Goal: Task Accomplishment & Management: Manage account settings

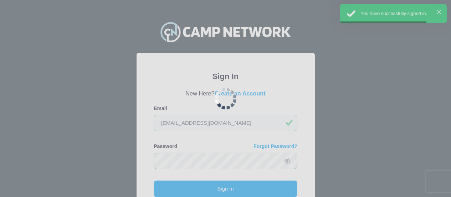
scroll to position [45, 0]
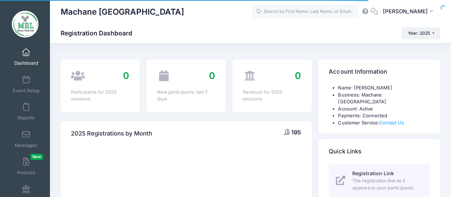
select select
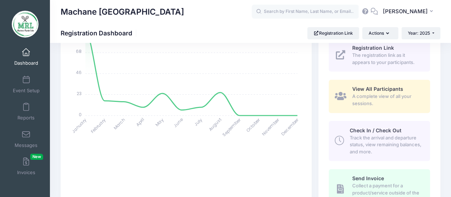
scroll to position [126, 0]
click at [26, 108] on span at bounding box center [26, 107] width 0 height 8
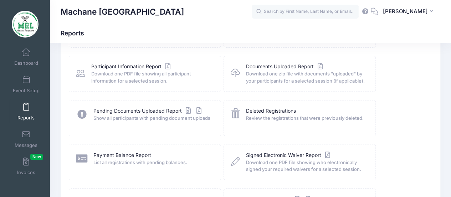
scroll to position [77, 0]
click at [121, 155] on link "Payment Balance Report" at bounding box center [122, 154] width 58 height 7
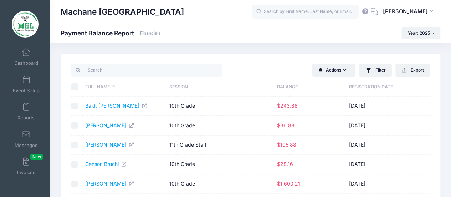
click at [289, 85] on th "Balance" at bounding box center [310, 86] width 72 height 19
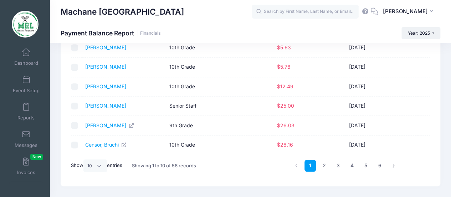
scroll to position [136, 0]
click at [103, 165] on select "All 10 25 50" at bounding box center [95, 165] width 24 height 12
select select "50"
click at [85, 171] on select "All 10 25 50" at bounding box center [95, 165] width 24 height 12
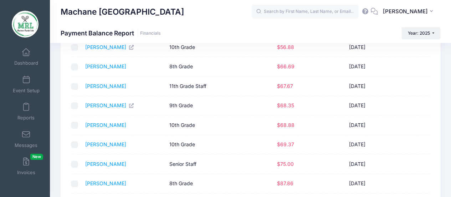
scroll to position [0, 0]
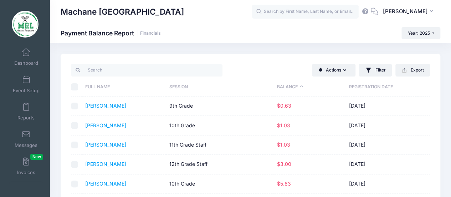
click at [285, 86] on th "Balance" at bounding box center [310, 86] width 72 height 19
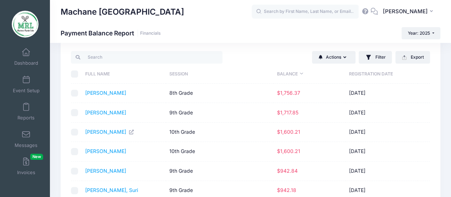
scroll to position [12, 0]
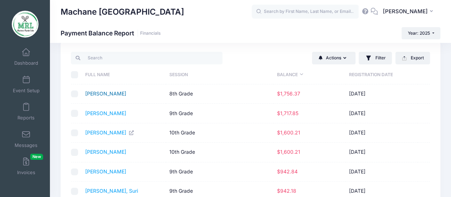
click at [104, 94] on link "Rosenberg, Faigy" at bounding box center [105, 93] width 41 height 6
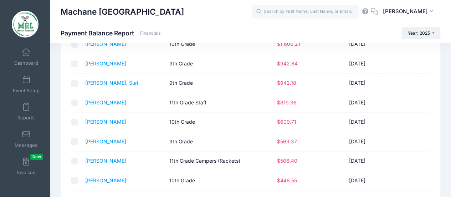
scroll to position [119, 0]
click at [96, 122] on link "Zeffren, Tova" at bounding box center [105, 122] width 41 height 6
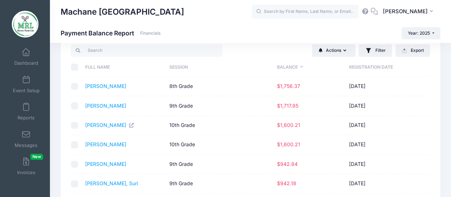
scroll to position [0, 0]
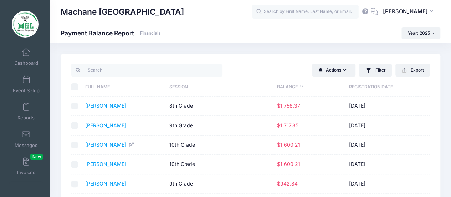
click at [292, 85] on th "Balance" at bounding box center [310, 86] width 72 height 19
click at [105, 106] on link "[PERSON_NAME]" at bounding box center [105, 105] width 41 height 6
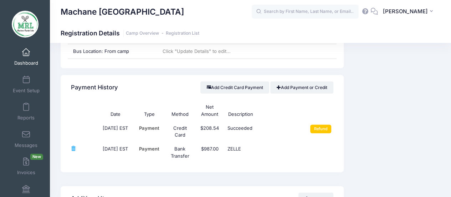
scroll to position [818, 0]
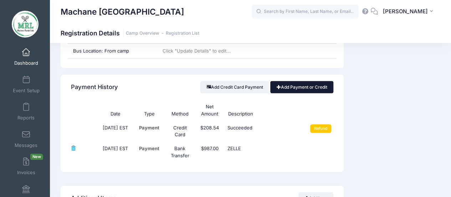
click at [296, 87] on link "Add Payment or Credit" at bounding box center [301, 87] width 63 height 12
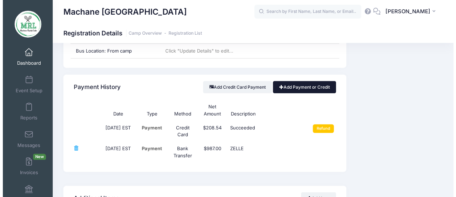
scroll to position [813, 0]
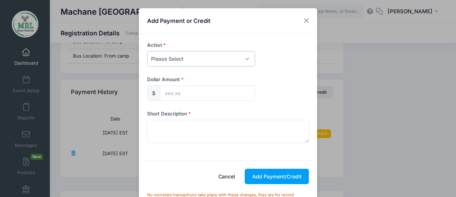
click at [244, 57] on select "Please Select Payment Credit Refund (Offline)" at bounding box center [201, 58] width 108 height 15
select select "credit"
click at [147, 51] on select "Please Select Payment Credit Refund (Offline)" at bounding box center [201, 58] width 108 height 15
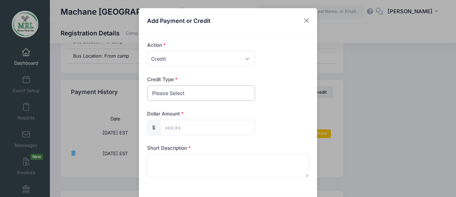
click at [240, 96] on select "Please Select Discount Scholarship Other" at bounding box center [201, 92] width 108 height 15
click at [147, 85] on select "Please Select Discount Scholarship Other" at bounding box center [201, 92] width 108 height 15
click at [205, 92] on select "Please Select Discount Scholarship Other" at bounding box center [201, 92] width 108 height 15
select select "scholarship"
click at [147, 85] on select "Please Select Discount Scholarship Other" at bounding box center [201, 92] width 108 height 15
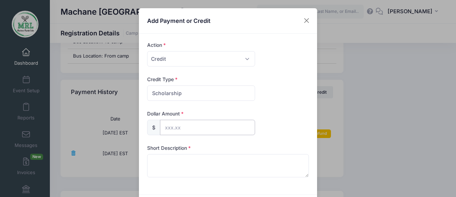
click at [172, 125] on input "text" at bounding box center [207, 126] width 95 height 15
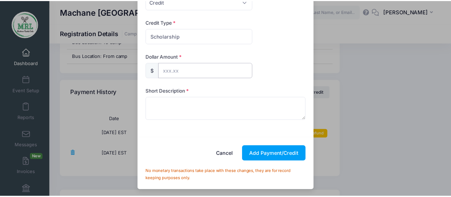
scroll to position [40, 0]
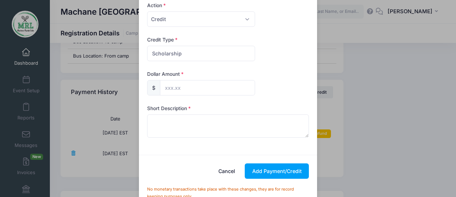
click at [369, 106] on div "Add Payment or Credit Action Please Select Payment Credit Refund (Offline) Paym…" at bounding box center [228, 98] width 456 height 197
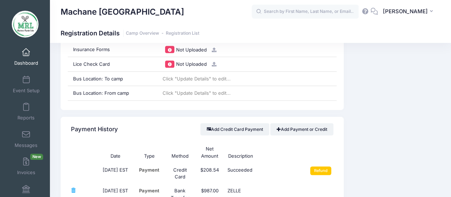
scroll to position [773, 0]
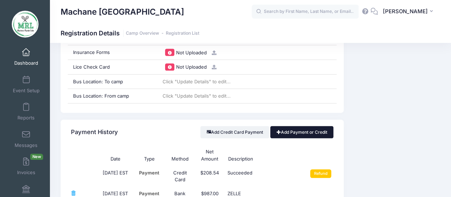
click at [290, 131] on link "Add Payment or Credit" at bounding box center [301, 132] width 63 height 12
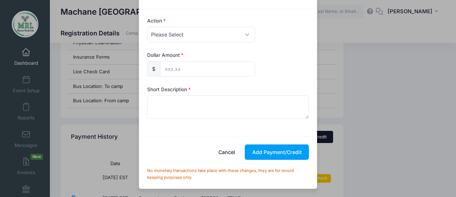
scroll to position [0, 0]
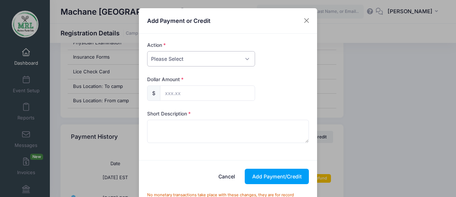
click at [194, 59] on select "Please Select Payment Credit Refund (Offline)" at bounding box center [201, 58] width 108 height 15
select select "credit"
click at [147, 51] on select "Please Select Payment Credit Refund (Offline)" at bounding box center [201, 58] width 108 height 15
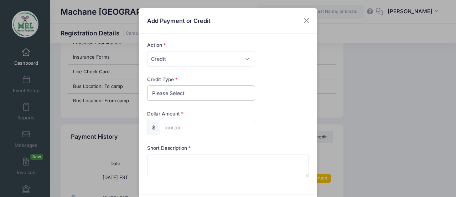
click at [208, 92] on select "Please Select Discount Scholarship Other" at bounding box center [201, 92] width 108 height 15
select select "discount"
click at [147, 85] on select "Please Select Discount Scholarship Other" at bounding box center [201, 92] width 108 height 15
click at [162, 126] on input "text" at bounding box center [207, 126] width 95 height 15
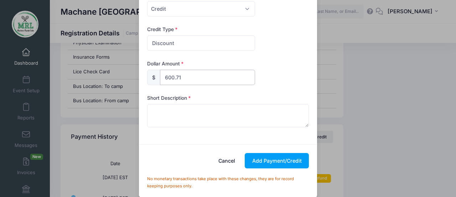
scroll to position [50, 0]
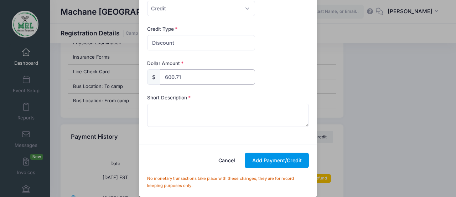
type input "600.71"
click at [277, 161] on button "Add Payment/Credit" at bounding box center [277, 159] width 64 height 15
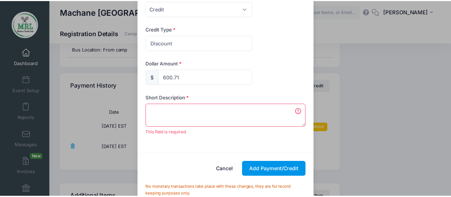
scroll to position [825, 0]
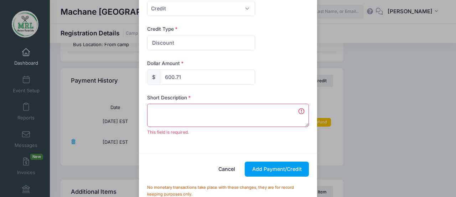
click at [158, 112] on textarea at bounding box center [228, 114] width 162 height 23
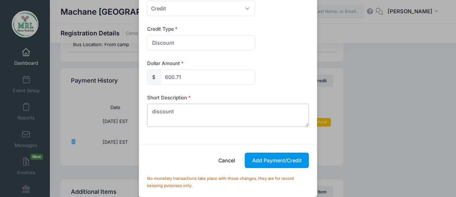
type textarea "discount"
click at [266, 158] on button "Add Payment/Credit" at bounding box center [277, 159] width 64 height 15
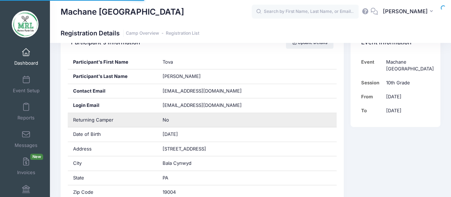
scroll to position [0, 0]
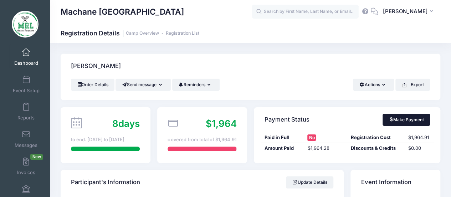
click at [396, 119] on link "Make Payment" at bounding box center [406, 119] width 47 height 12
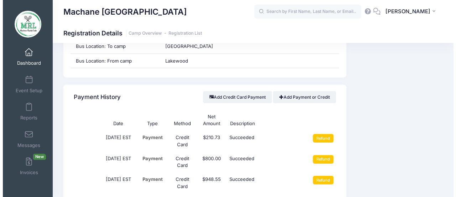
scroll to position [787, 0]
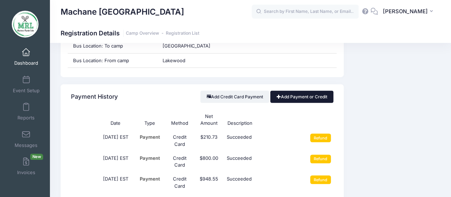
click at [290, 94] on link "Add Payment or Credit" at bounding box center [301, 97] width 63 height 12
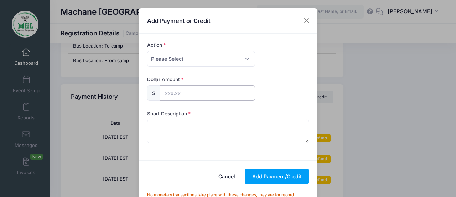
click at [173, 93] on input "text" at bounding box center [207, 92] width 95 height 15
type input "0"
type input "0.63"
click at [173, 122] on textarea at bounding box center [228, 130] width 162 height 23
type textarea "disc"
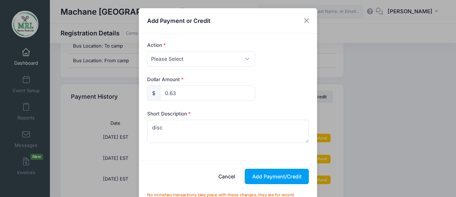
click at [273, 90] on div "Dollar Amount $ 0.63" at bounding box center [228, 88] width 162 height 25
click at [243, 56] on select "Please Select Payment Credit Refund (Offline)" at bounding box center [201, 58] width 108 height 15
select select "credit"
click at [147, 51] on select "Please Select Payment Credit Refund (Offline)" at bounding box center [201, 58] width 108 height 15
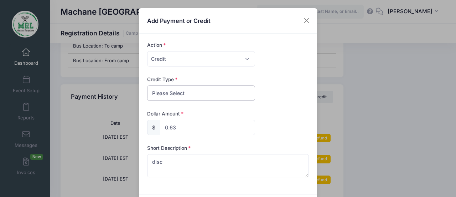
click at [233, 93] on select "Please Select Discount Scholarship Other" at bounding box center [201, 92] width 108 height 15
select select "discount"
click at [147, 85] on select "Please Select Discount Scholarship Other" at bounding box center [201, 92] width 108 height 15
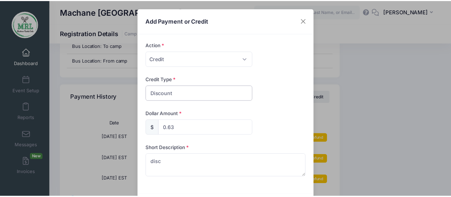
scroll to position [57, 0]
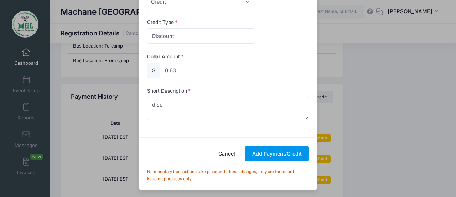
click at [276, 151] on button "Add Payment/Credit" at bounding box center [277, 153] width 64 height 15
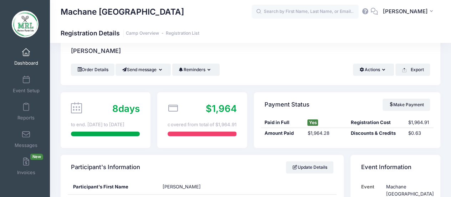
scroll to position [26, 0]
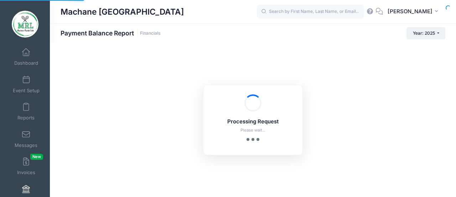
select select "10"
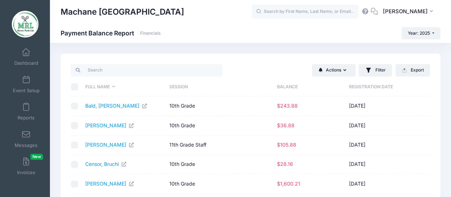
click at [285, 88] on th "Balance" at bounding box center [310, 86] width 72 height 19
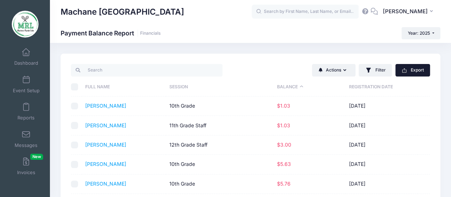
click at [411, 67] on button "Export" at bounding box center [413, 70] width 35 height 12
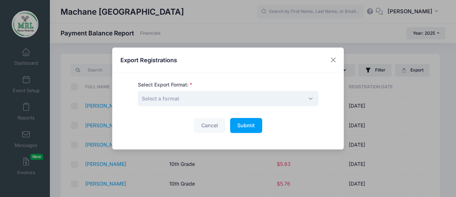
click at [306, 95] on span "Select a format" at bounding box center [228, 98] width 181 height 15
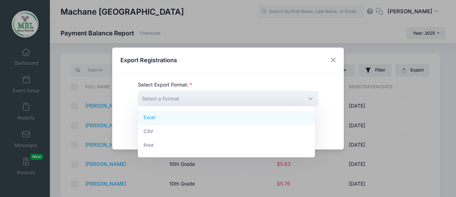
select select "excel"
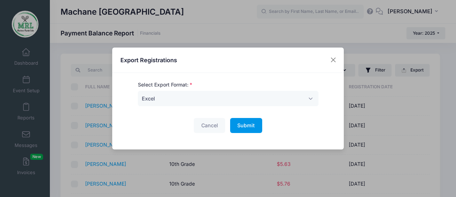
click at [241, 122] on span "Submit" at bounding box center [246, 125] width 17 height 6
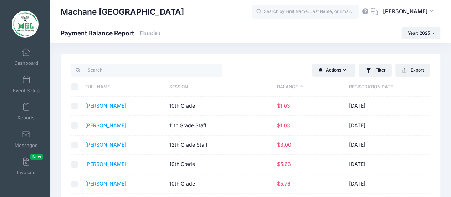
click at [285, 85] on th "Balance" at bounding box center [310, 86] width 72 height 19
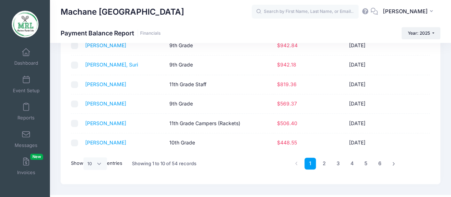
scroll to position [143, 0]
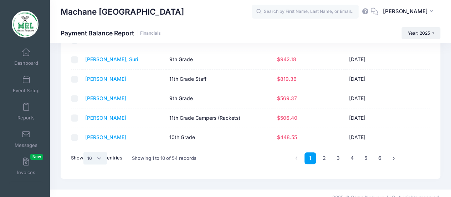
click at [101, 157] on select "All 10 25 50" at bounding box center [95, 158] width 24 height 12
select select "50"
click at [85, 164] on select "All 10 25 50" at bounding box center [95, 158] width 24 height 12
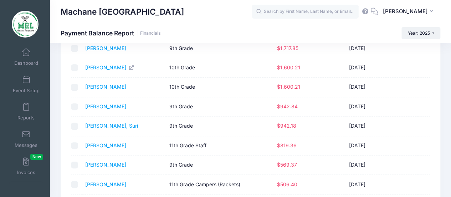
scroll to position [60, 0]
